Goal: Task Accomplishment & Management: Complete application form

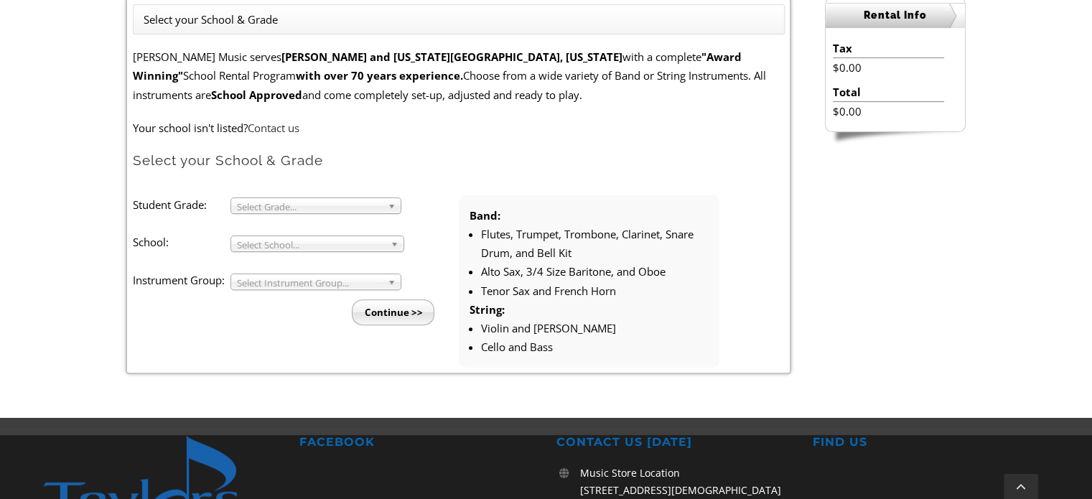
scroll to position [407, 0]
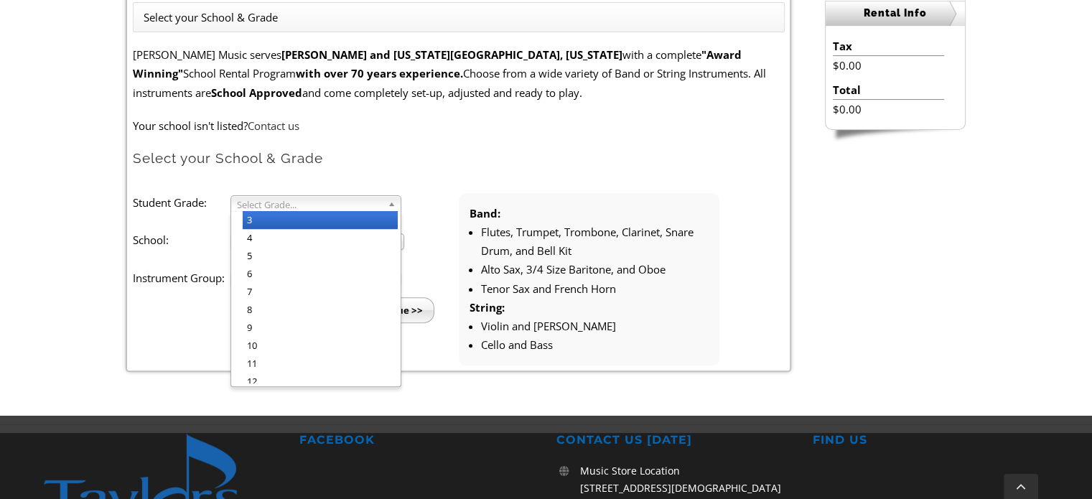
click at [388, 206] on b at bounding box center [394, 203] width 13 height 15
click at [355, 229] on li "4" at bounding box center [320, 238] width 155 height 18
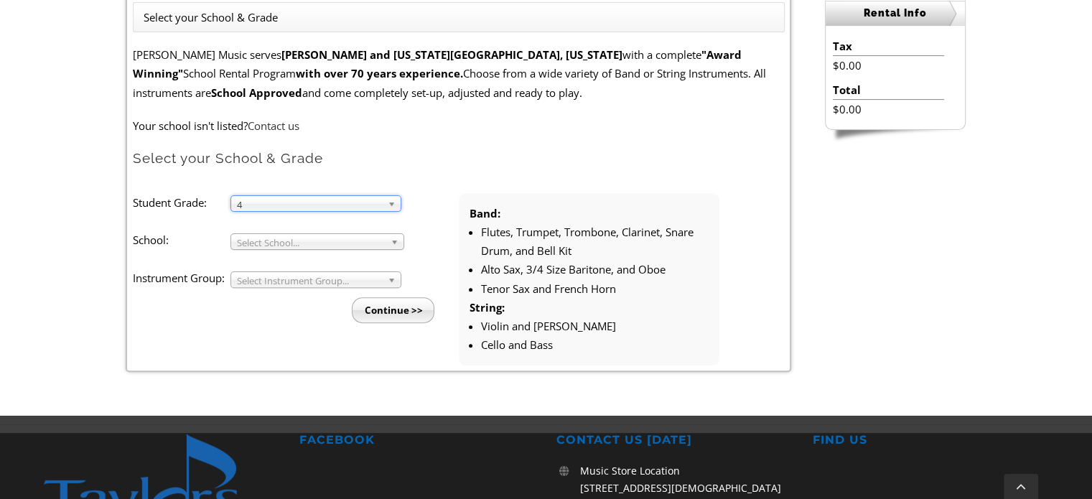
click at [365, 245] on span "Select School..." at bounding box center [311, 242] width 148 height 17
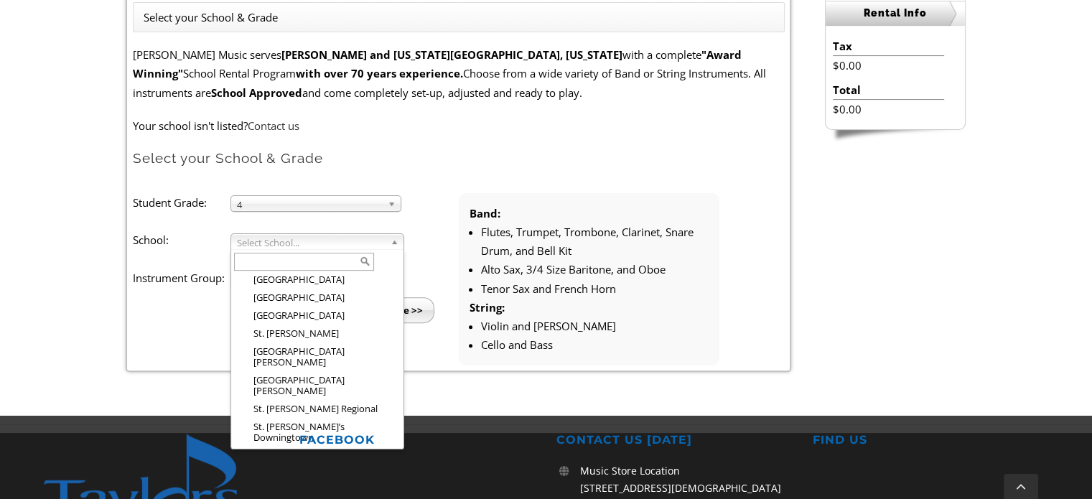
scroll to position [2310, 0]
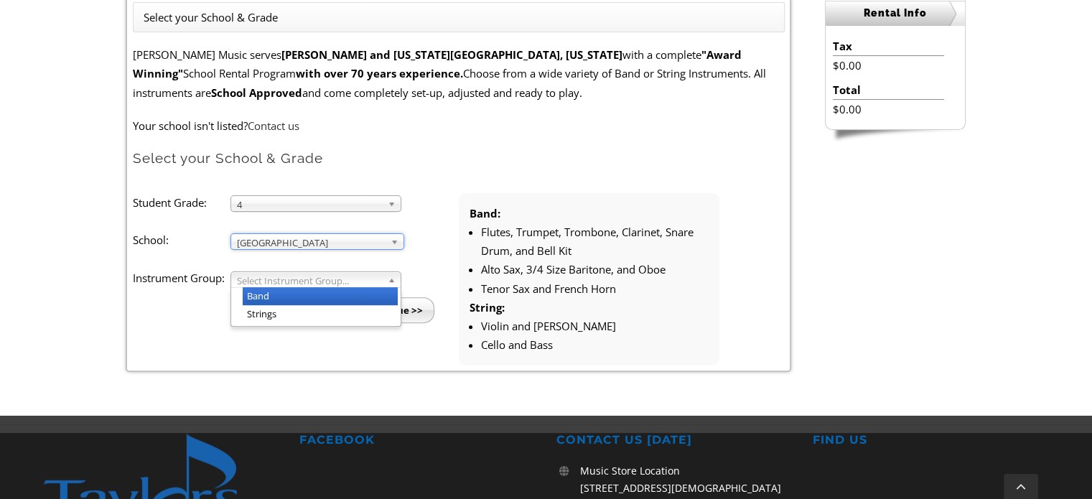
click at [376, 284] on span "Select Instrument Group..." at bounding box center [309, 280] width 145 height 17
click at [374, 290] on li "Band" at bounding box center [320, 296] width 155 height 18
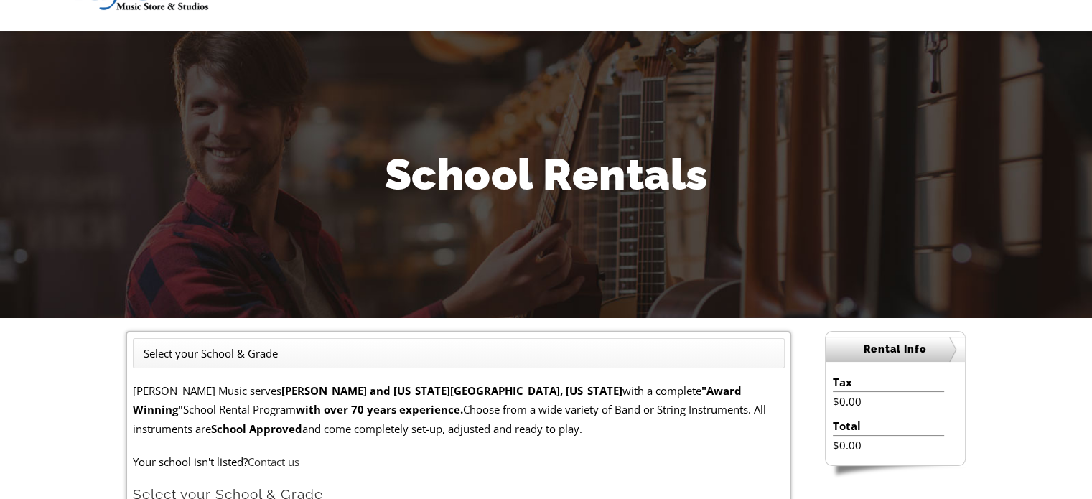
scroll to position [0, 0]
